Goal: Communication & Community: Answer question/provide support

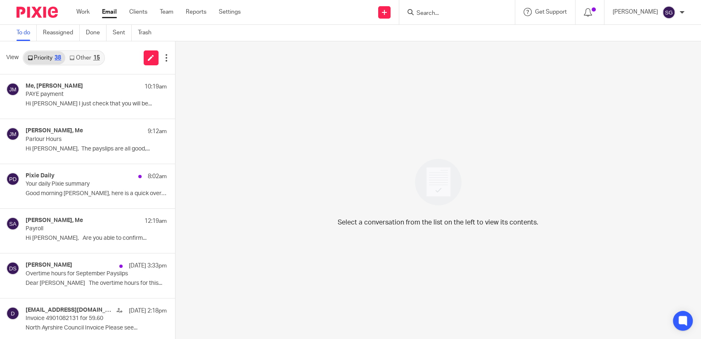
click at [90, 61] on link "Other 15" at bounding box center [84, 57] width 38 height 13
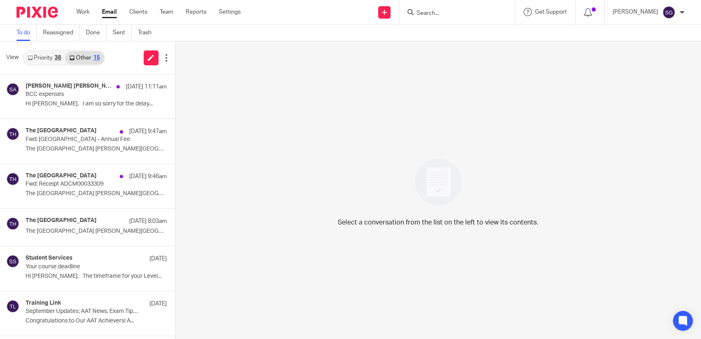
click at [41, 56] on link "Priority 38" at bounding box center [45, 57] width 42 height 13
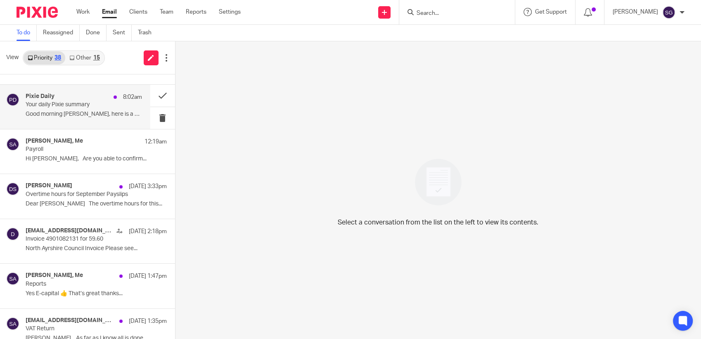
scroll to position [138, 0]
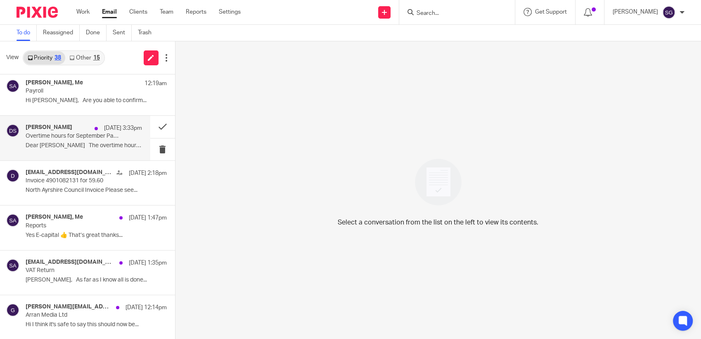
click at [69, 150] on div "[PERSON_NAME] [DATE] 3:33pm Overtime hours for September Payslips Dear [PERSON_…" at bounding box center [84, 138] width 116 height 28
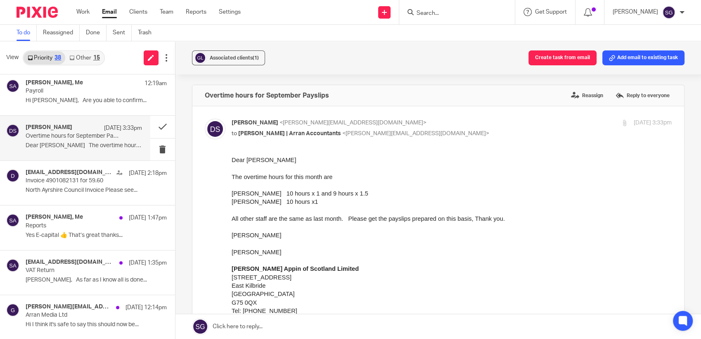
scroll to position [0, 0]
drag, startPoint x: 383, startPoint y: 325, endPoint x: 368, endPoint y: 324, distance: 14.9
click at [383, 325] on link at bounding box center [439, 326] width 526 height 25
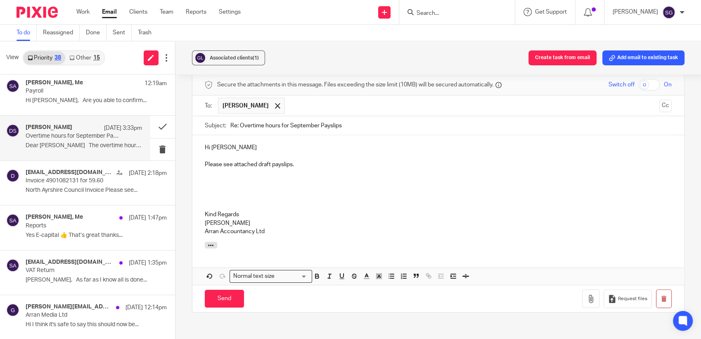
scroll to position [422, 0]
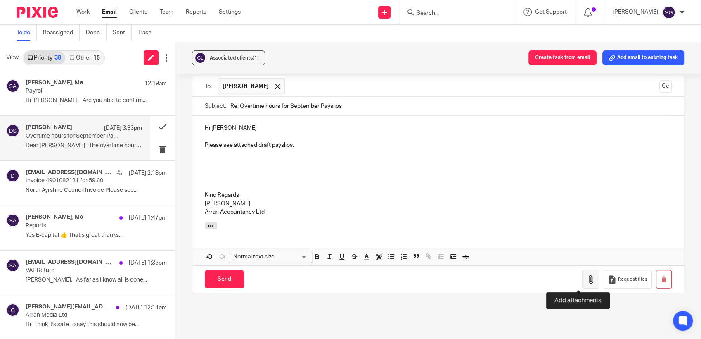
click at [587, 276] on icon "button" at bounding box center [591, 279] width 8 height 8
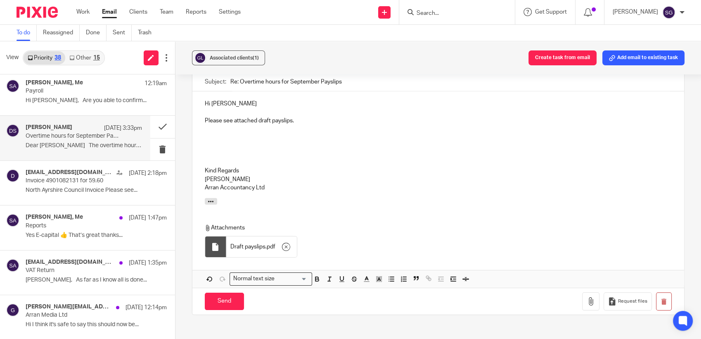
scroll to position [468, 0]
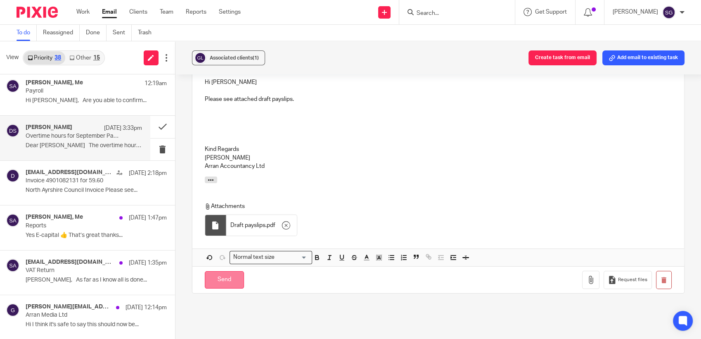
click at [226, 284] on input "Send" at bounding box center [224, 280] width 39 height 18
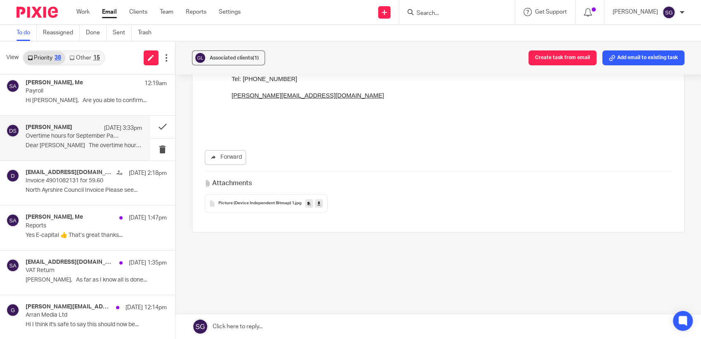
click at [401, 176] on div "Attachments Picture (Device Independent Bitmap) 1 .jpg" at bounding box center [439, 191] width 468 height 41
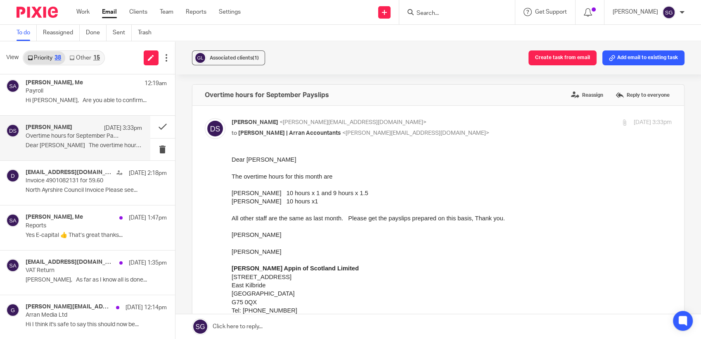
scroll to position [0, 0]
click at [313, 45] on div "Associated clients (1) Create task from email Add email to existing task" at bounding box center [439, 57] width 526 height 33
click at [316, 52] on div "Associated clients (1) Create task from email Add email to existing task" at bounding box center [439, 57] width 526 height 33
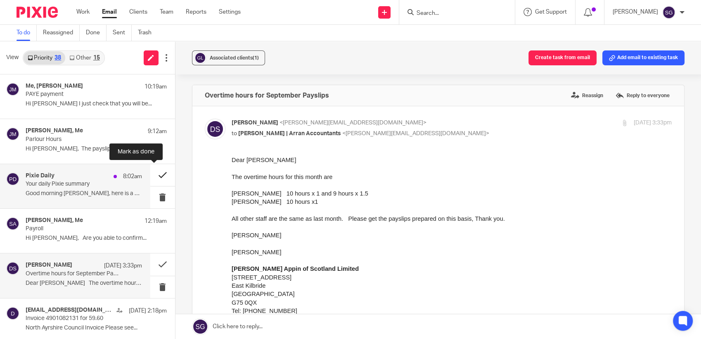
click at [150, 177] on button at bounding box center [162, 175] width 25 height 22
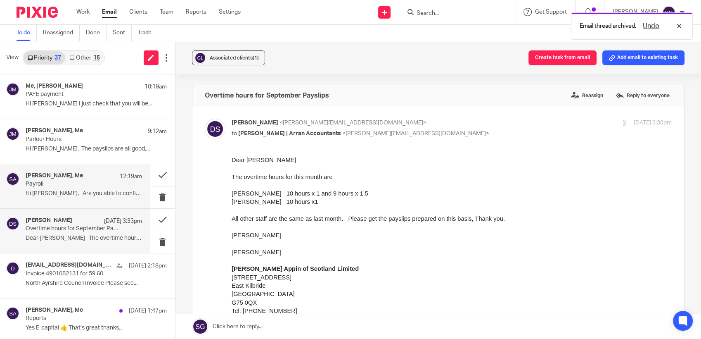
click at [71, 185] on p "Payroll" at bounding box center [72, 183] width 93 height 7
